Goal: Navigation & Orientation: Understand site structure

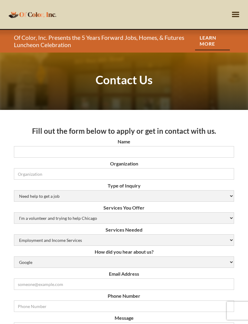
click at [232, 20] on div "menu" at bounding box center [235, 14] width 25 height 29
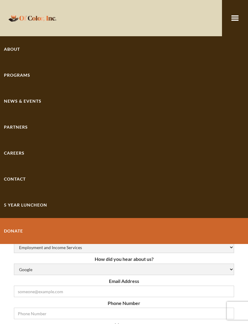
click at [69, 76] on div "Programs" at bounding box center [124, 75] width 240 height 6
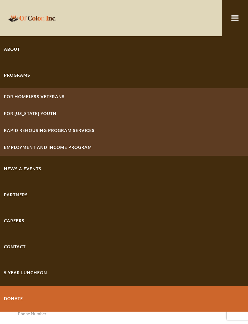
click at [86, 115] on link "For [US_STATE] Youth" at bounding box center [124, 113] width 248 height 17
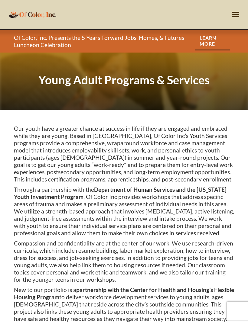
click at [237, 16] on div "menu" at bounding box center [235, 14] width 11 height 11
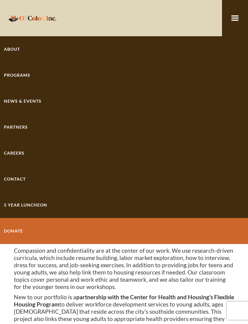
click at [64, 183] on link "Contact" at bounding box center [124, 179] width 248 height 26
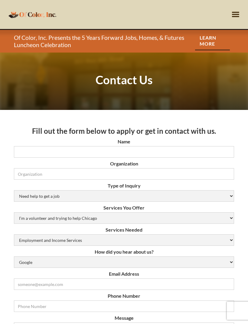
click at [231, 15] on div "menu" at bounding box center [235, 14] width 11 height 11
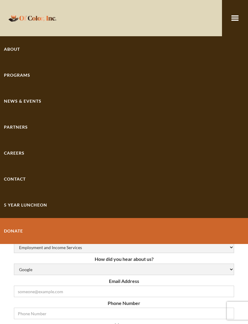
click at [82, 48] on link "About" at bounding box center [124, 49] width 248 height 26
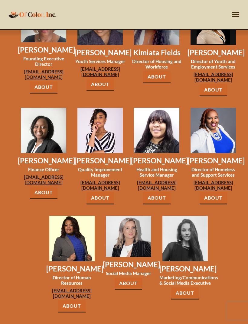
scroll to position [563, 0]
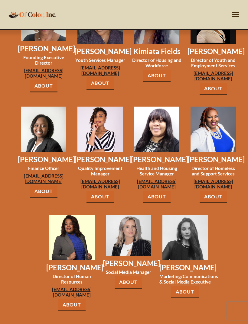
click at [246, 28] on div "menu" at bounding box center [235, 14] width 25 height 29
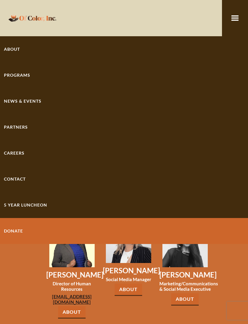
scroll to position [531, 0]
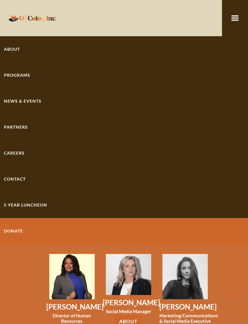
click at [241, 162] on link "Careers" at bounding box center [124, 153] width 248 height 26
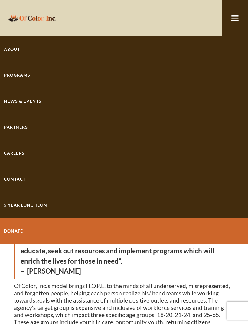
scroll to position [531, 0]
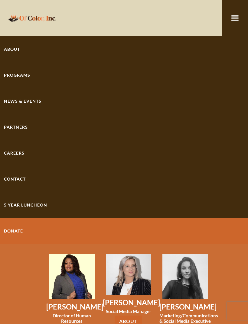
click at [47, 52] on link "About" at bounding box center [124, 49] width 248 height 26
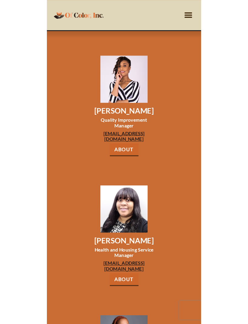
scroll to position [510, 0]
